Goal: Obtain resource: Obtain resource

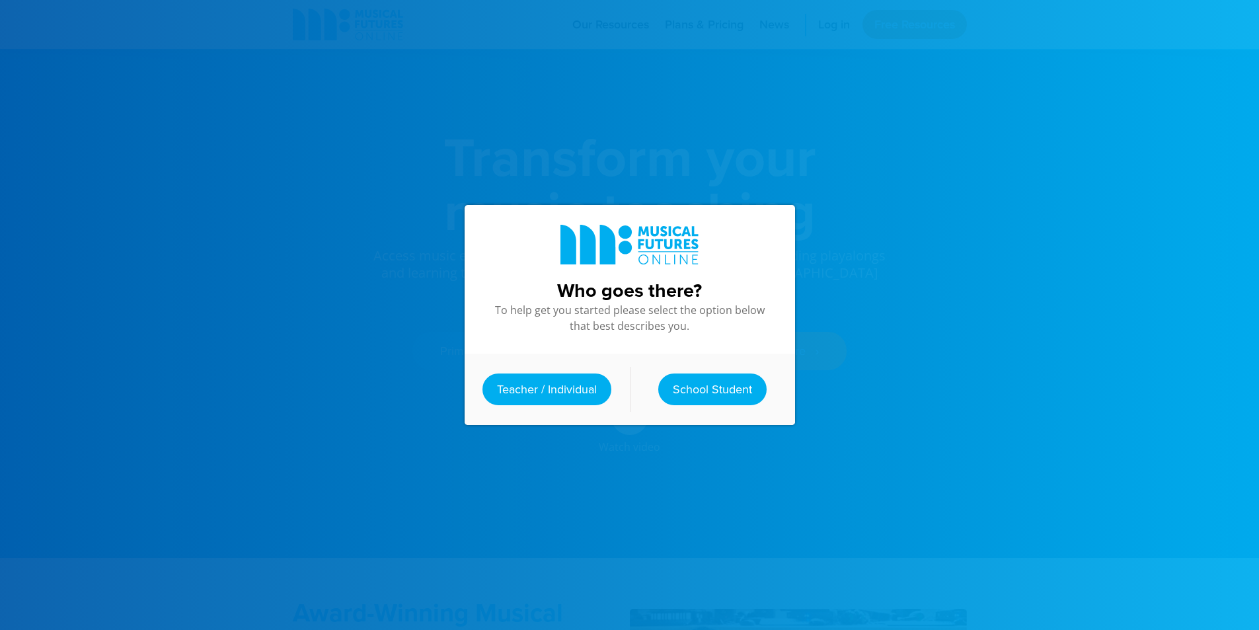
click at [691, 365] on div "Teacher / Individual School Student" at bounding box center [630, 389] width 330 height 71
click at [695, 379] on link "School Student" at bounding box center [712, 389] width 108 height 32
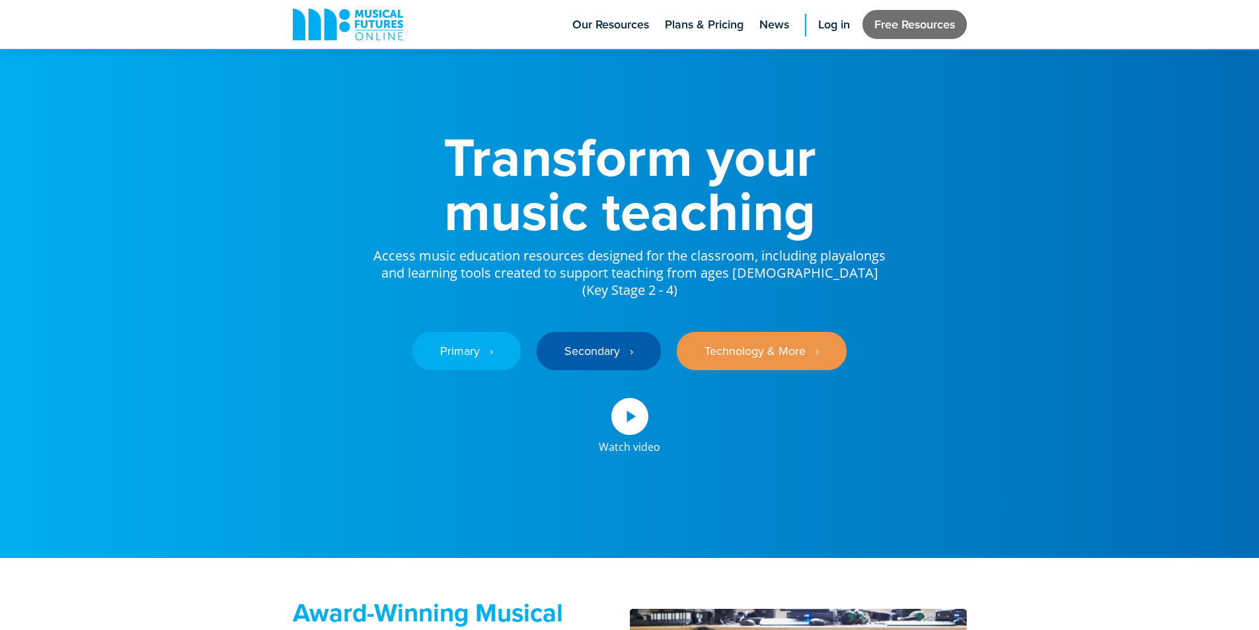
click at [903, 28] on link "Free Resources" at bounding box center [915, 24] width 104 height 29
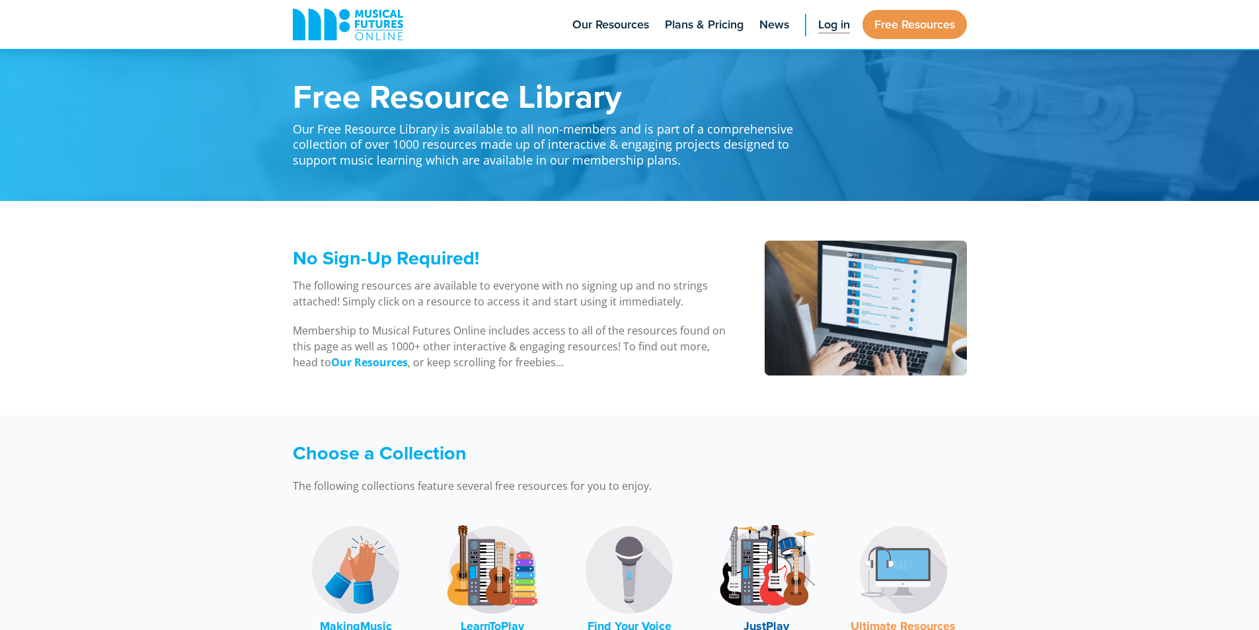
click at [834, 33] on span "Log in" at bounding box center [834, 25] width 32 height 18
